Goal: Task Accomplishment & Management: Complete application form

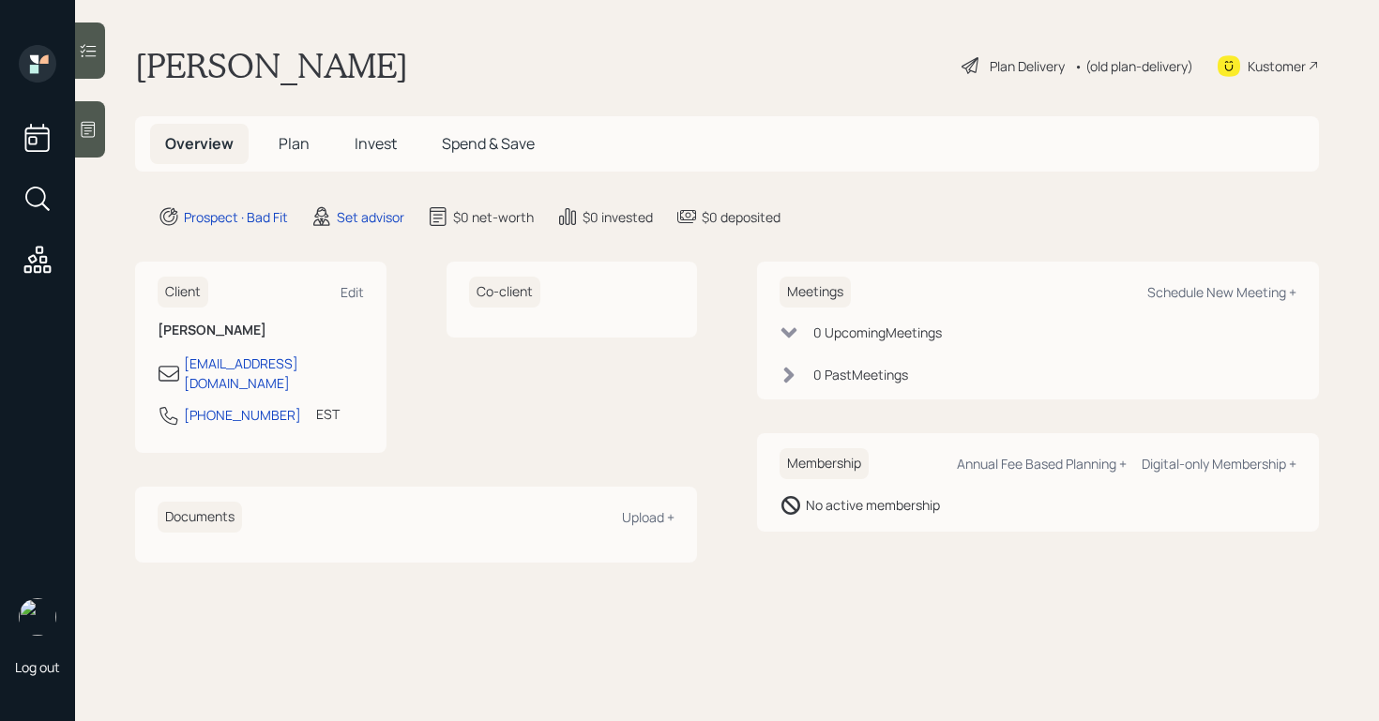
click at [1021, 44] on main "[PERSON_NAME] Plan Delivery • (old plan-delivery) Kustomer Overview Plan Invest…" at bounding box center [727, 360] width 1304 height 721
click at [1016, 61] on div "Plan Delivery" at bounding box center [1027, 66] width 75 height 20
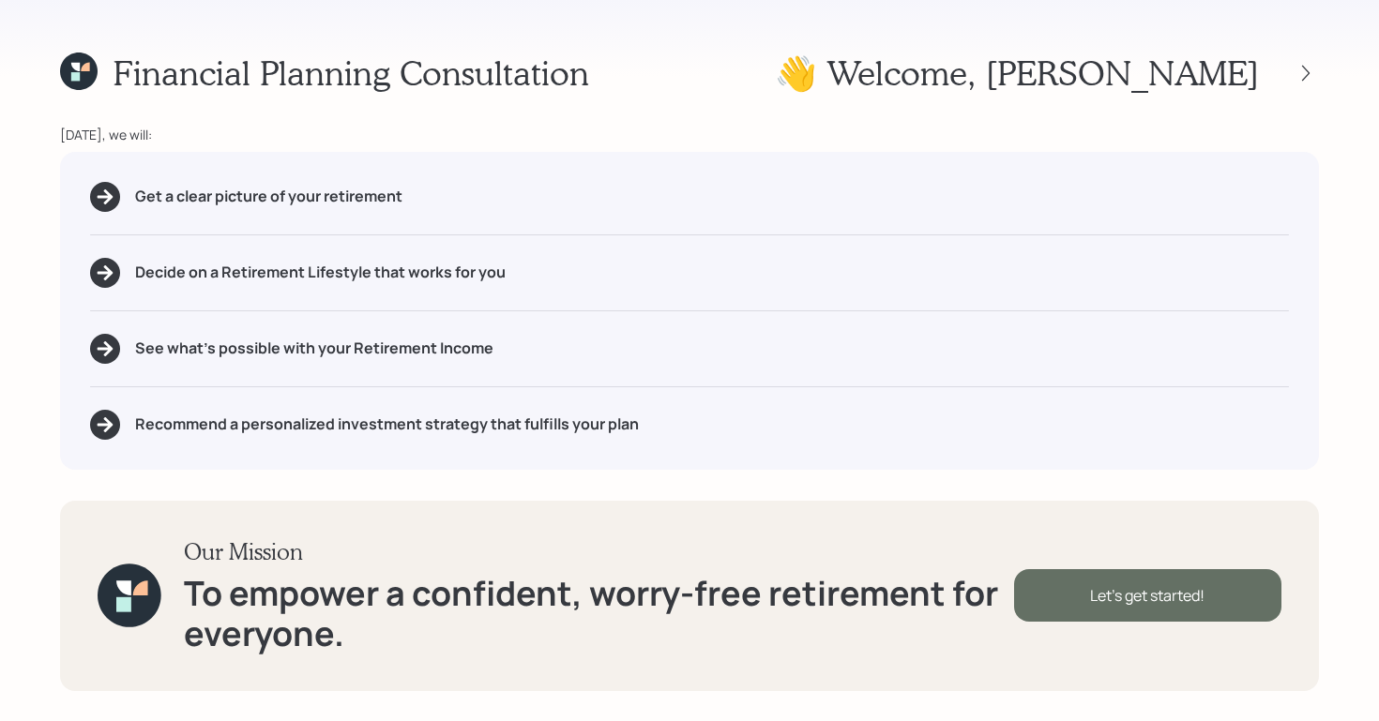
click at [1187, 592] on div "Let's get started!" at bounding box center [1147, 595] width 267 height 53
